Goal: Use online tool/utility: Utilize a website feature to perform a specific function

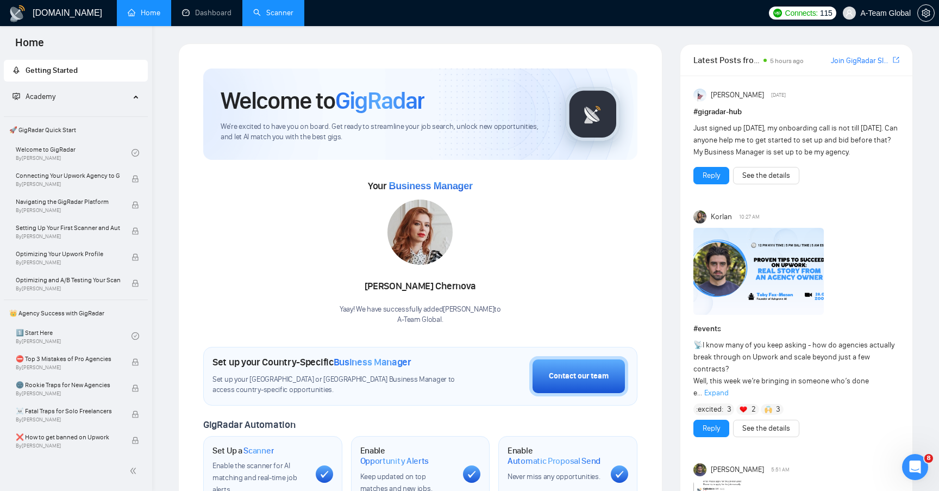
click at [270, 17] on link "Scanner" at bounding box center [273, 12] width 40 height 9
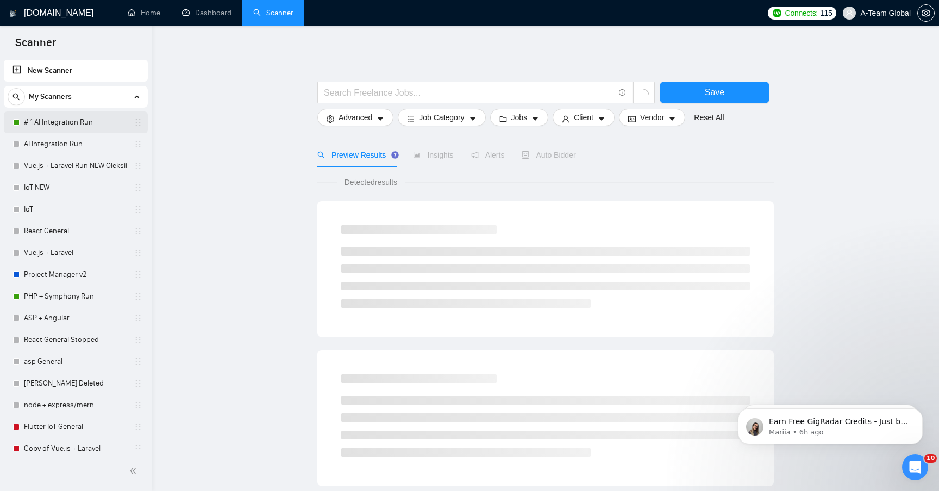
click at [76, 125] on link "# 1 AI Integration Run" at bounding box center [75, 122] width 103 height 22
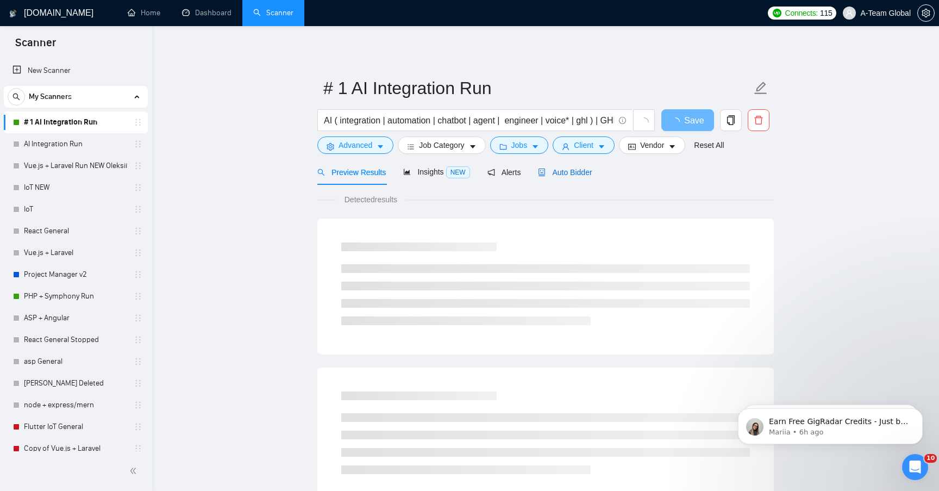
click at [574, 172] on span "Auto Bidder" at bounding box center [565, 172] width 54 height 9
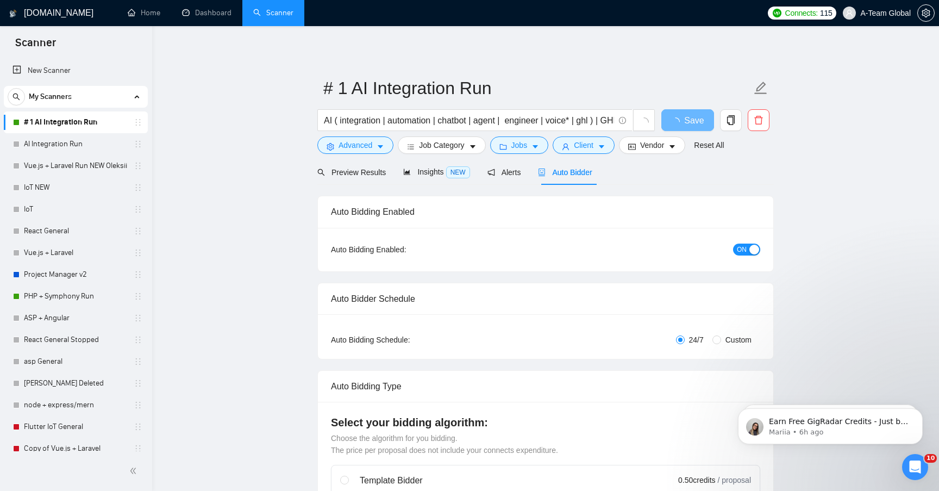
checkbox input "true"
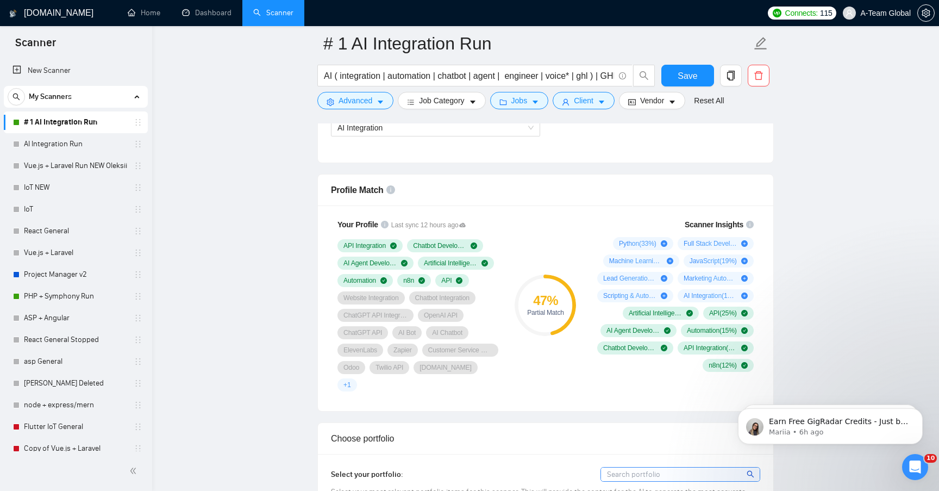
scroll to position [668, 0]
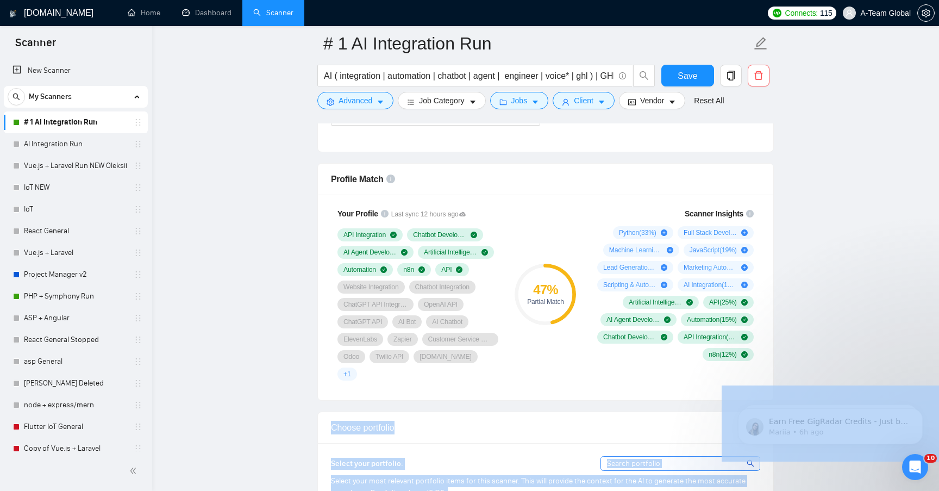
drag, startPoint x: 702, startPoint y: 221, endPoint x: 665, endPoint y: 239, distance: 41.1
